Goal: Information Seeking & Learning: Learn about a topic

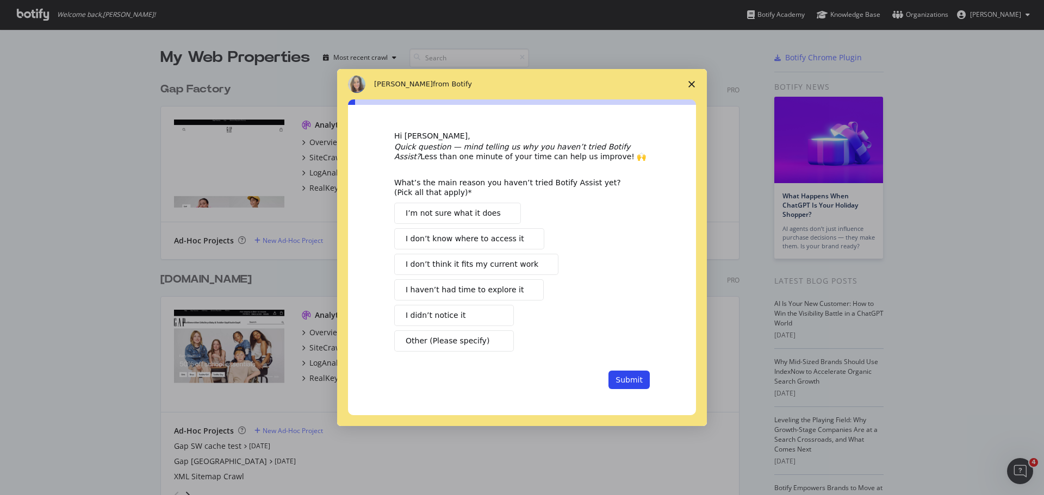
click at [690, 84] on icon "Close survey" at bounding box center [691, 84] width 7 height 7
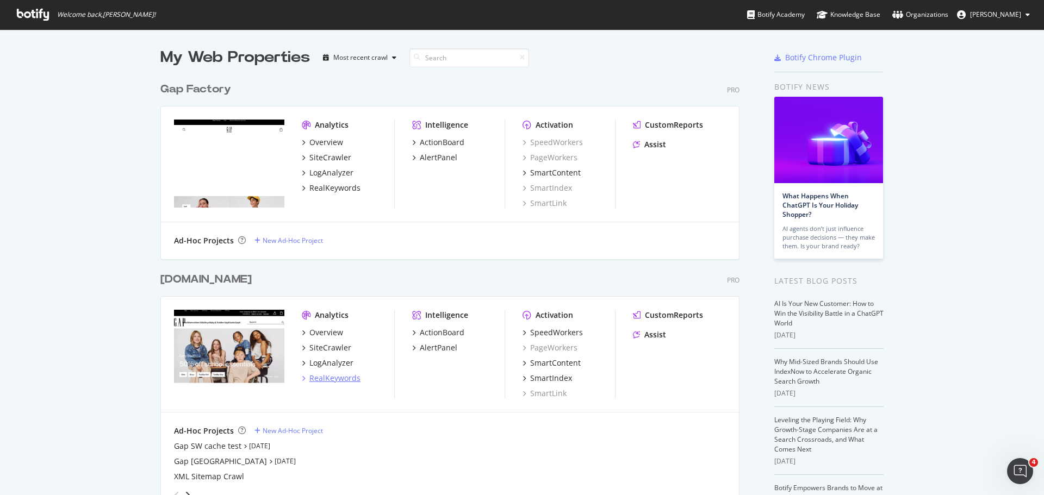
click at [312, 378] on div "RealKeywords" at bounding box center [334, 378] width 51 height 11
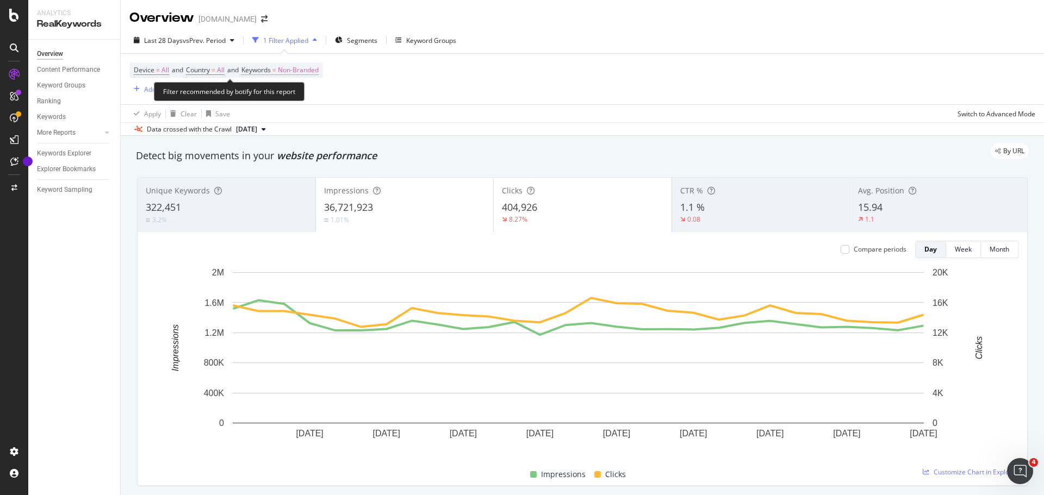
click at [301, 69] on span "Non-Branded" at bounding box center [298, 70] width 41 height 15
click at [311, 93] on icon "button" at bounding box center [309, 95] width 4 height 7
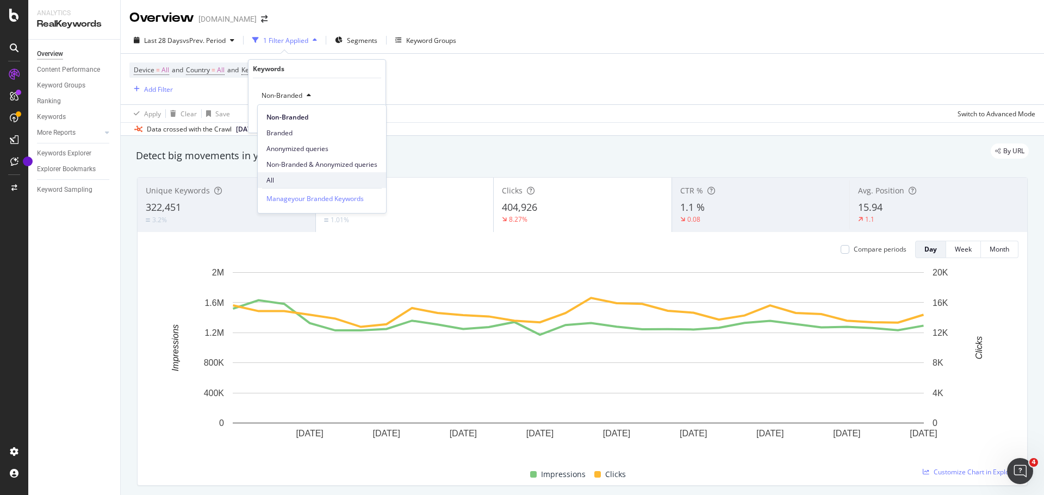
click at [288, 177] on span "All" at bounding box center [321, 181] width 111 height 10
click at [362, 119] on div "Apply" at bounding box center [368, 118] width 17 height 9
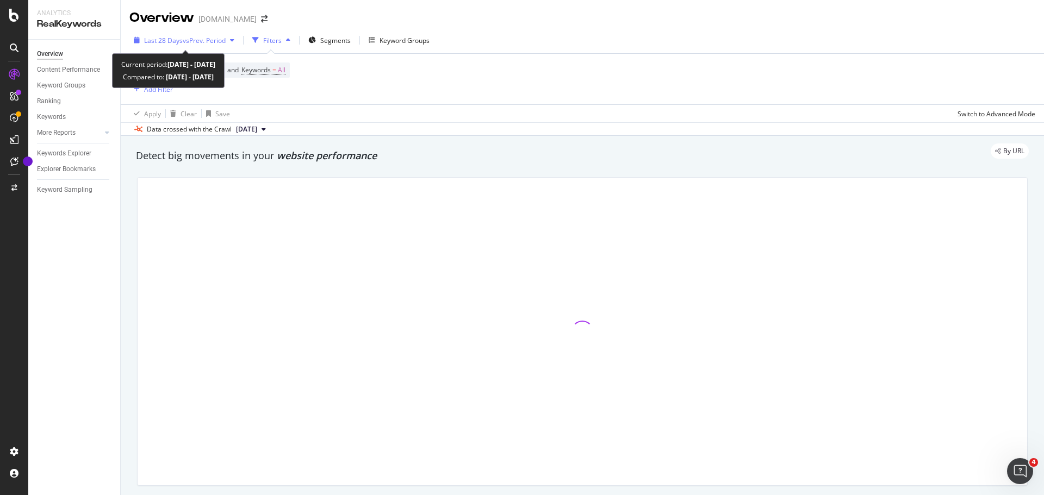
click at [211, 40] on span "vs Prev. Period" at bounding box center [204, 40] width 43 height 9
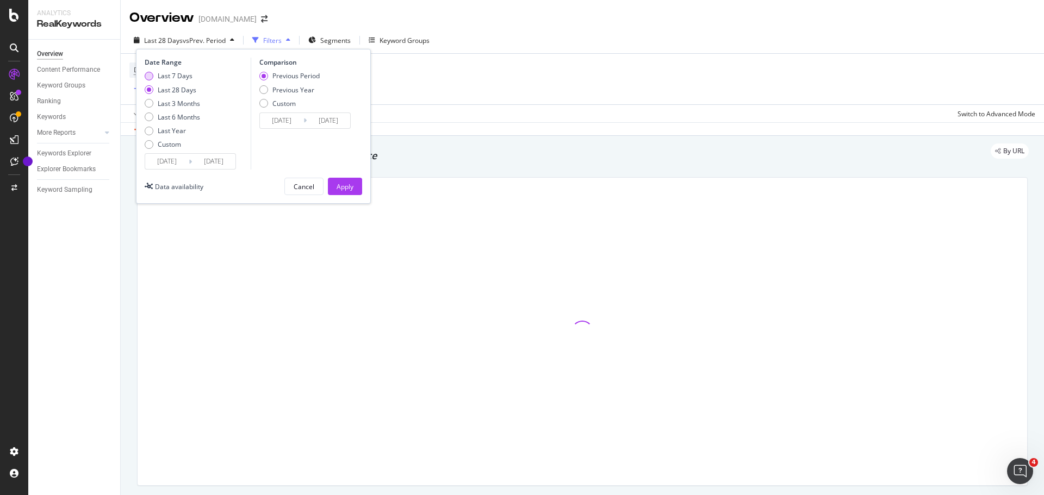
click at [186, 75] on div "Last 7 Days" at bounding box center [175, 75] width 35 height 9
type input "[DATE]"
click at [284, 90] on div "Previous Year" at bounding box center [293, 89] width 42 height 9
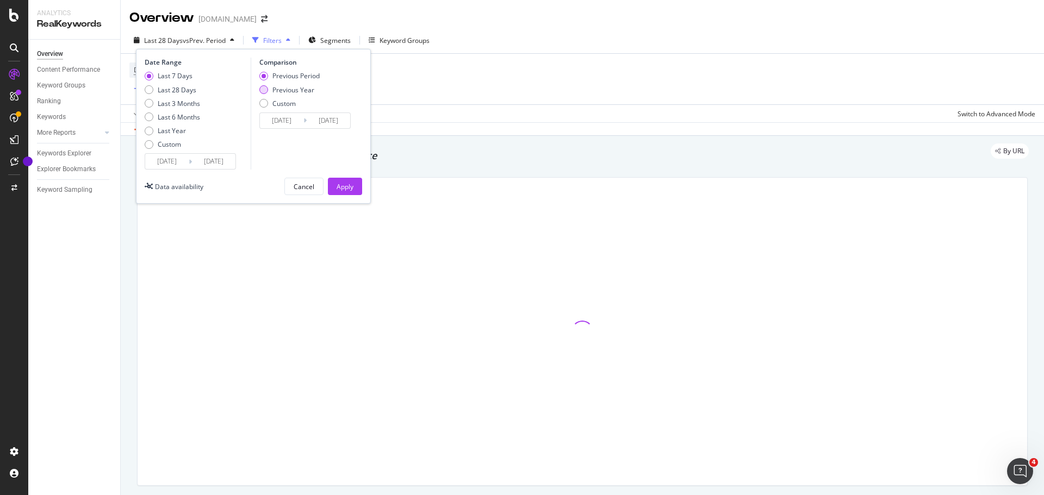
type input "[DATE]"
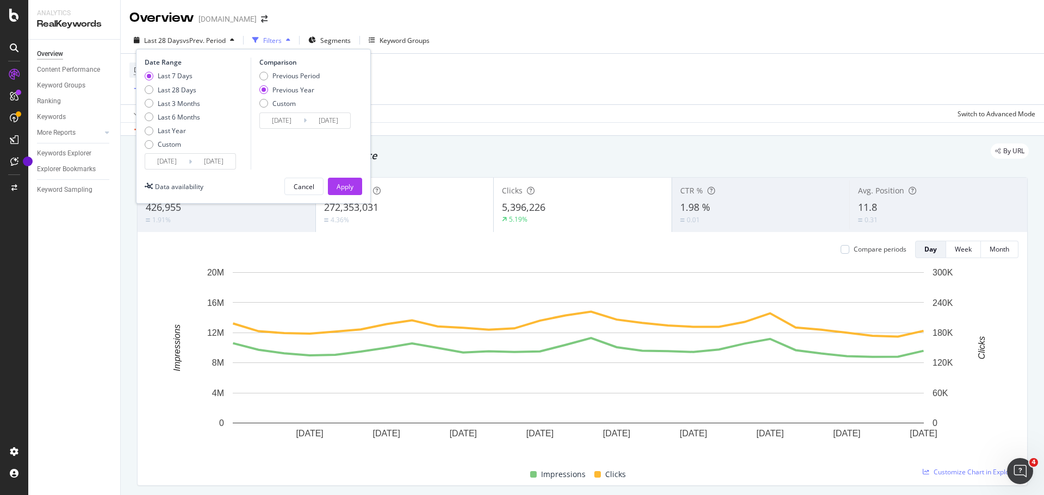
click at [200, 163] on input "[DATE]" at bounding box center [213, 161] width 43 height 15
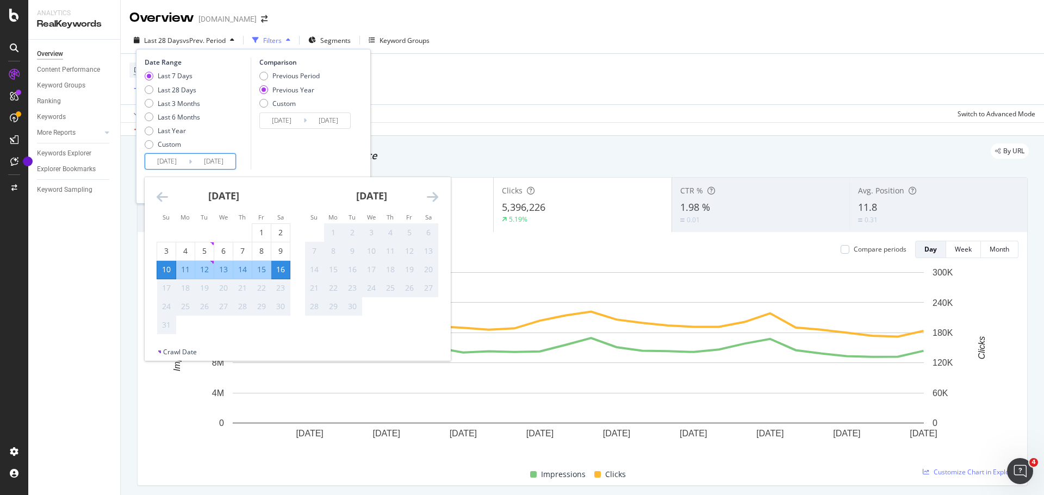
click at [315, 122] on input "[DATE]" at bounding box center [328, 120] width 43 height 15
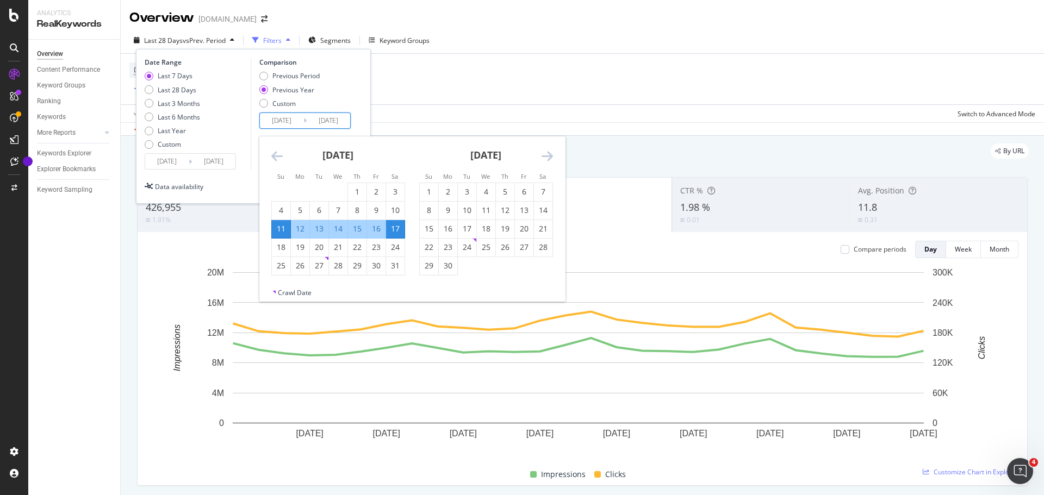
click at [352, 72] on div "Previous Period Previous Year Custom" at bounding box center [306, 91] width 95 height 41
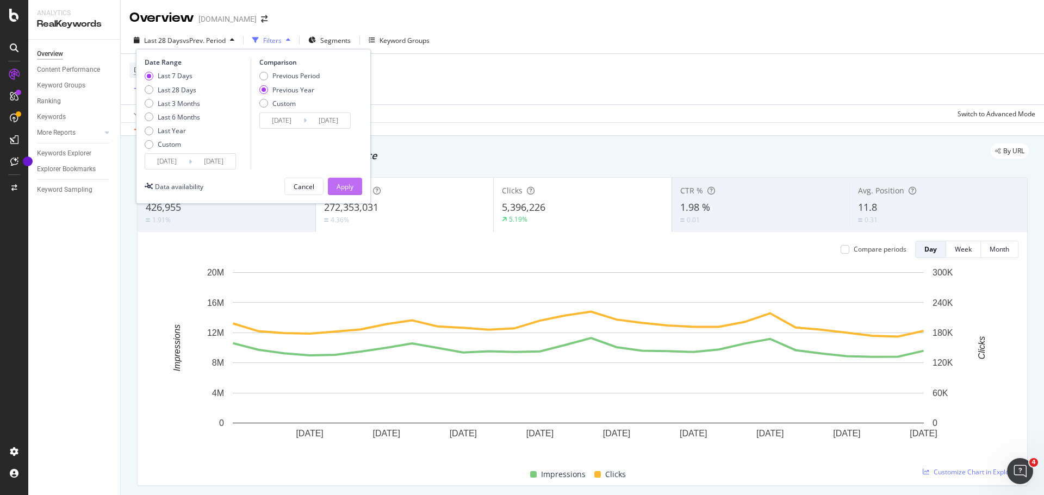
click at [345, 188] on div "Apply" at bounding box center [345, 186] width 17 height 9
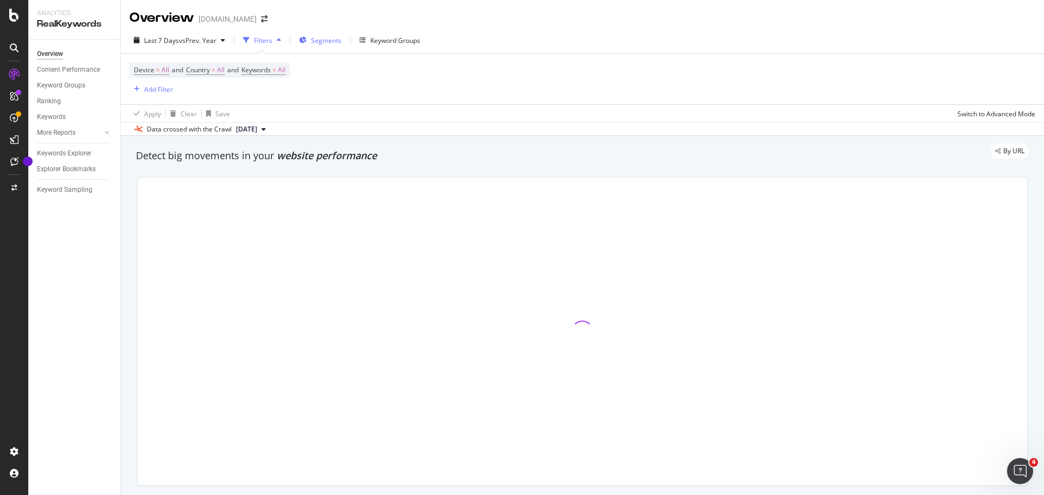
click at [322, 43] on span "Segments" at bounding box center [326, 40] width 30 height 9
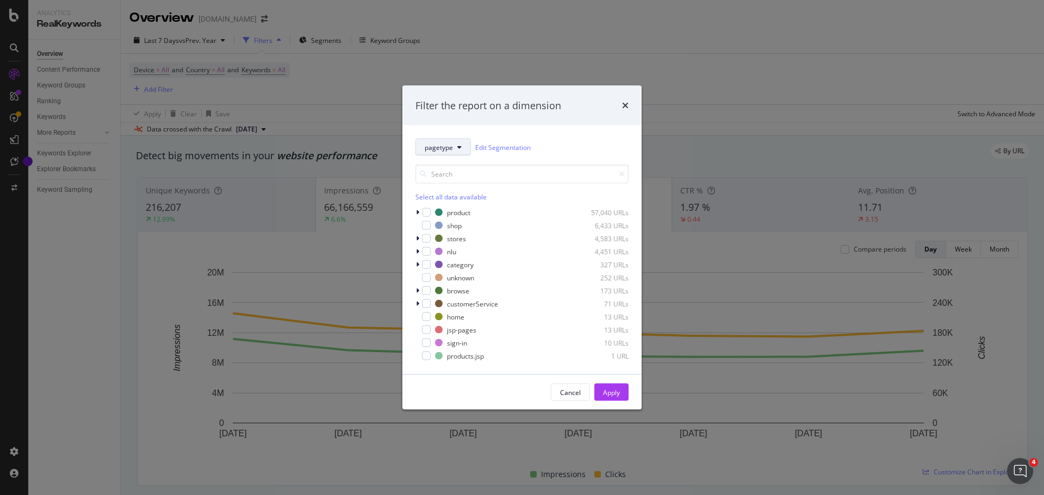
click at [446, 145] on span "pagetype" at bounding box center [439, 146] width 28 height 9
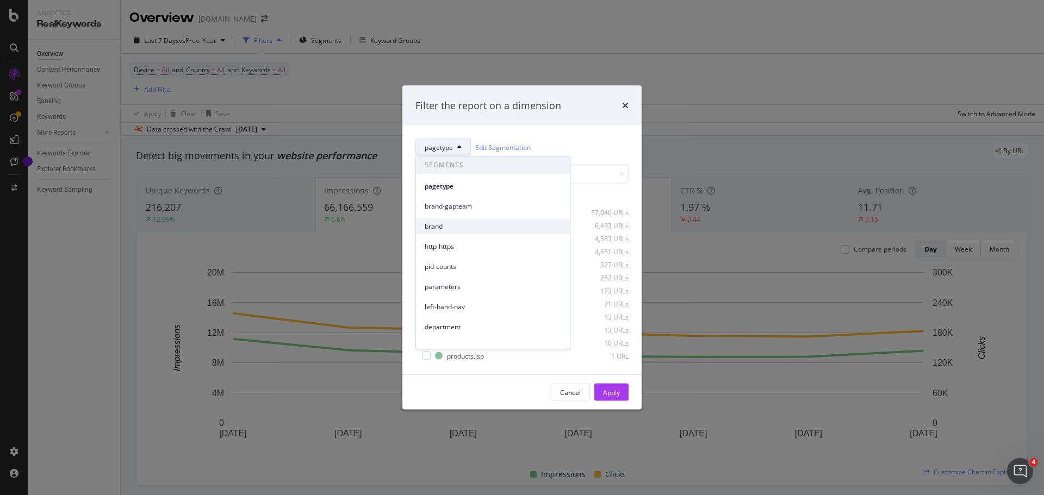
click at [444, 222] on span "brand" at bounding box center [493, 227] width 136 height 10
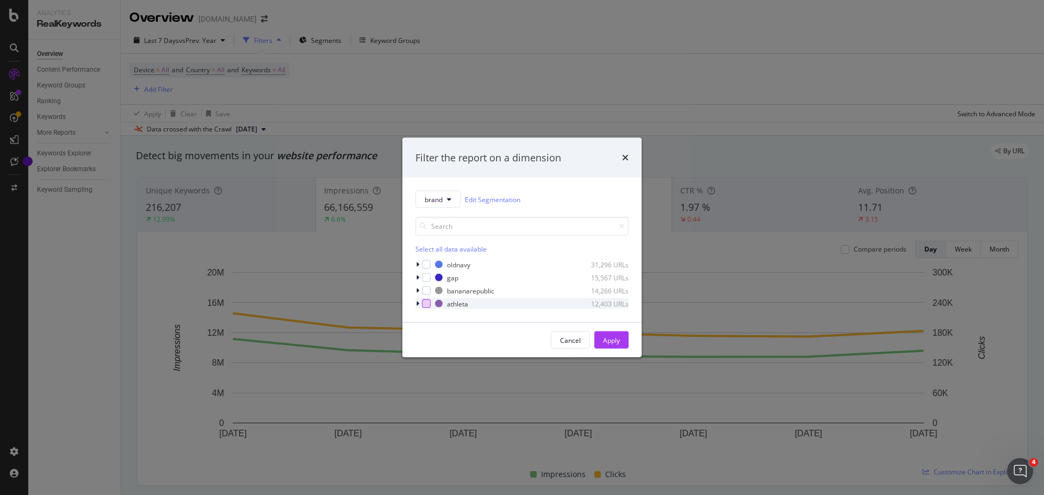
click at [422, 304] on div "modal" at bounding box center [426, 304] width 9 height 9
click at [609, 344] on div "Apply" at bounding box center [611, 339] width 17 height 9
